Goal: Find contact information: Find contact information

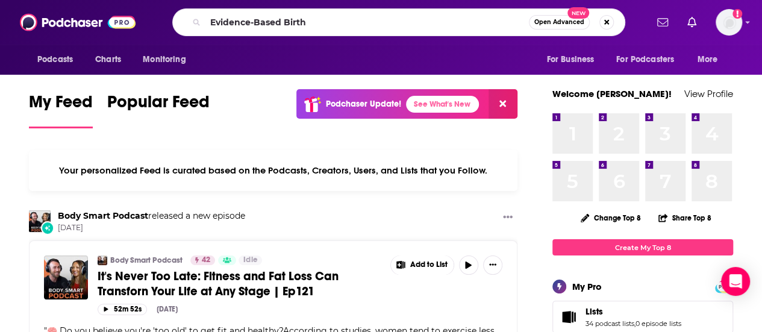
type input "Evidence-Based Birth"
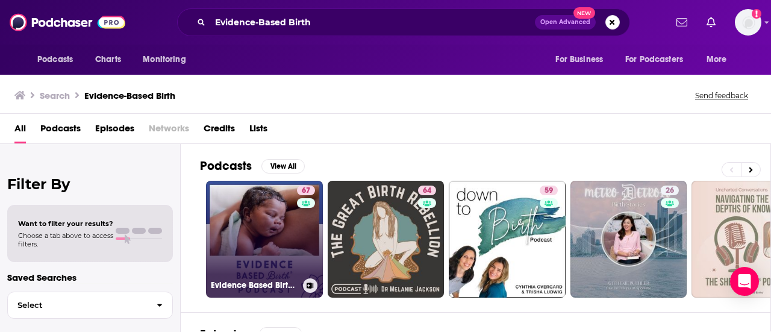
click at [271, 238] on link "67 Evidence Based Birth®" at bounding box center [264, 239] width 117 height 117
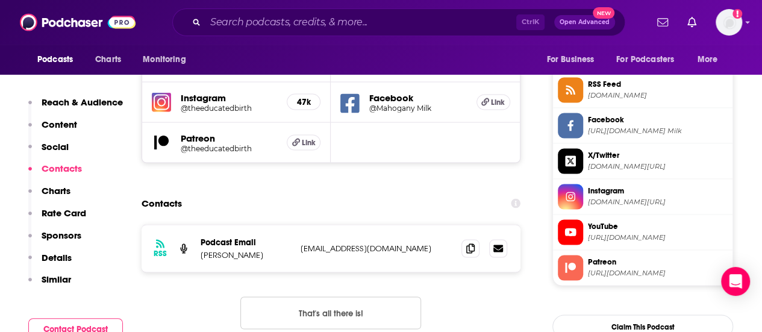
scroll to position [1105, 0]
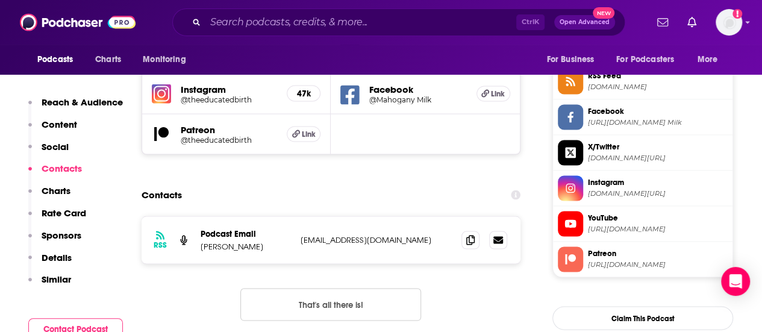
drag, startPoint x: 201, startPoint y: 184, endPoint x: 265, endPoint y: 187, distance: 63.9
click at [265, 241] on p "[PERSON_NAME]" at bounding box center [246, 246] width 90 height 10
copy p "[PERSON_NAME]"
click at [449, 222] on div "RSS Podcast Email [PERSON_NAME] [EMAIL_ADDRESS][DOMAIN_NAME] [EMAIL_ADDRESS][DO…" at bounding box center [331, 278] width 379 height 124
click at [472, 234] on icon at bounding box center [470, 239] width 8 height 10
